Goal: Unclear

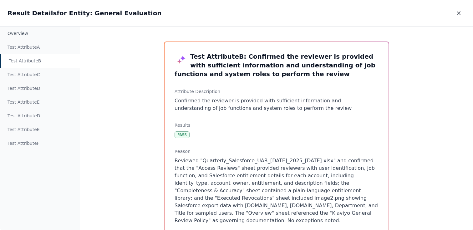
scroll to position [16, 0]
